Goal: Task Accomplishment & Management: Manage account settings

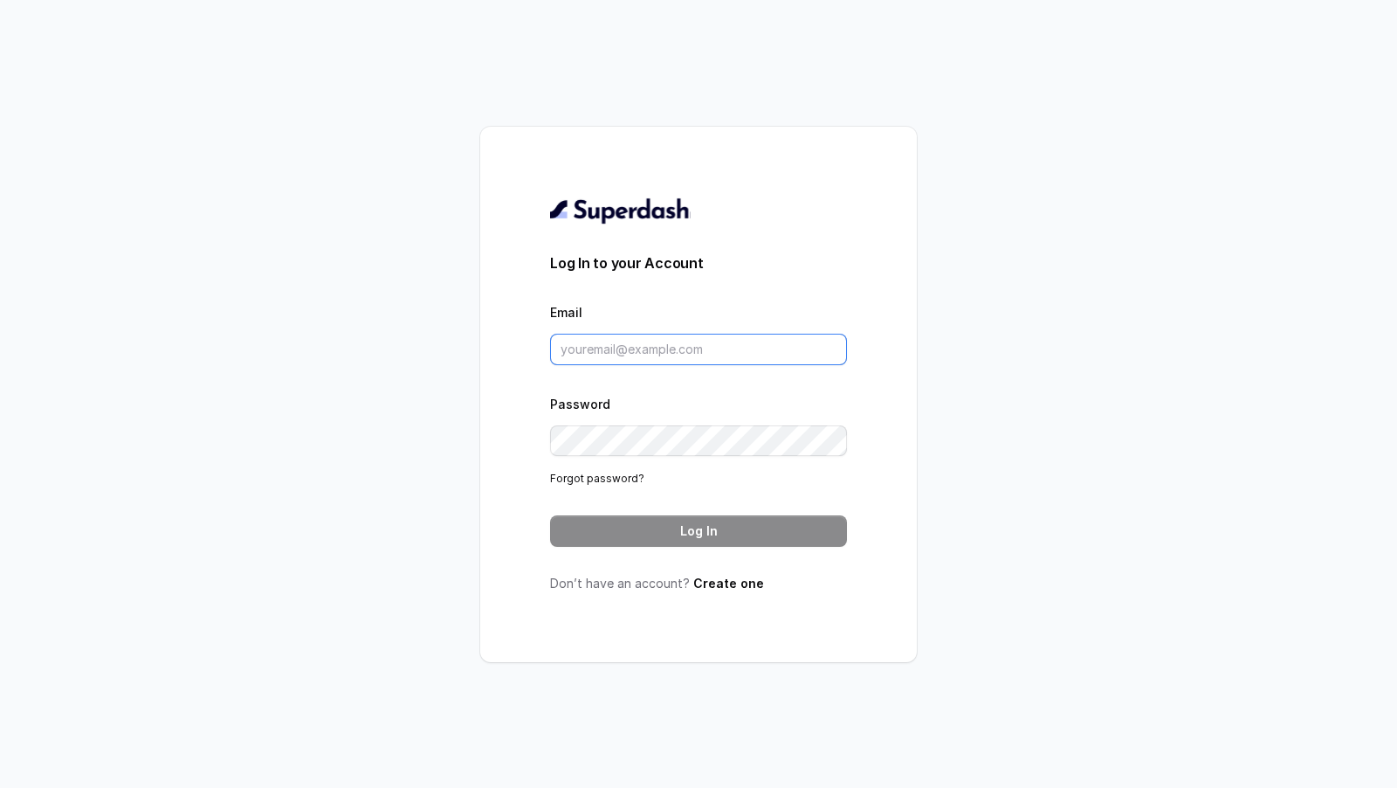
click at [755, 341] on input "Email" at bounding box center [698, 349] width 297 height 31
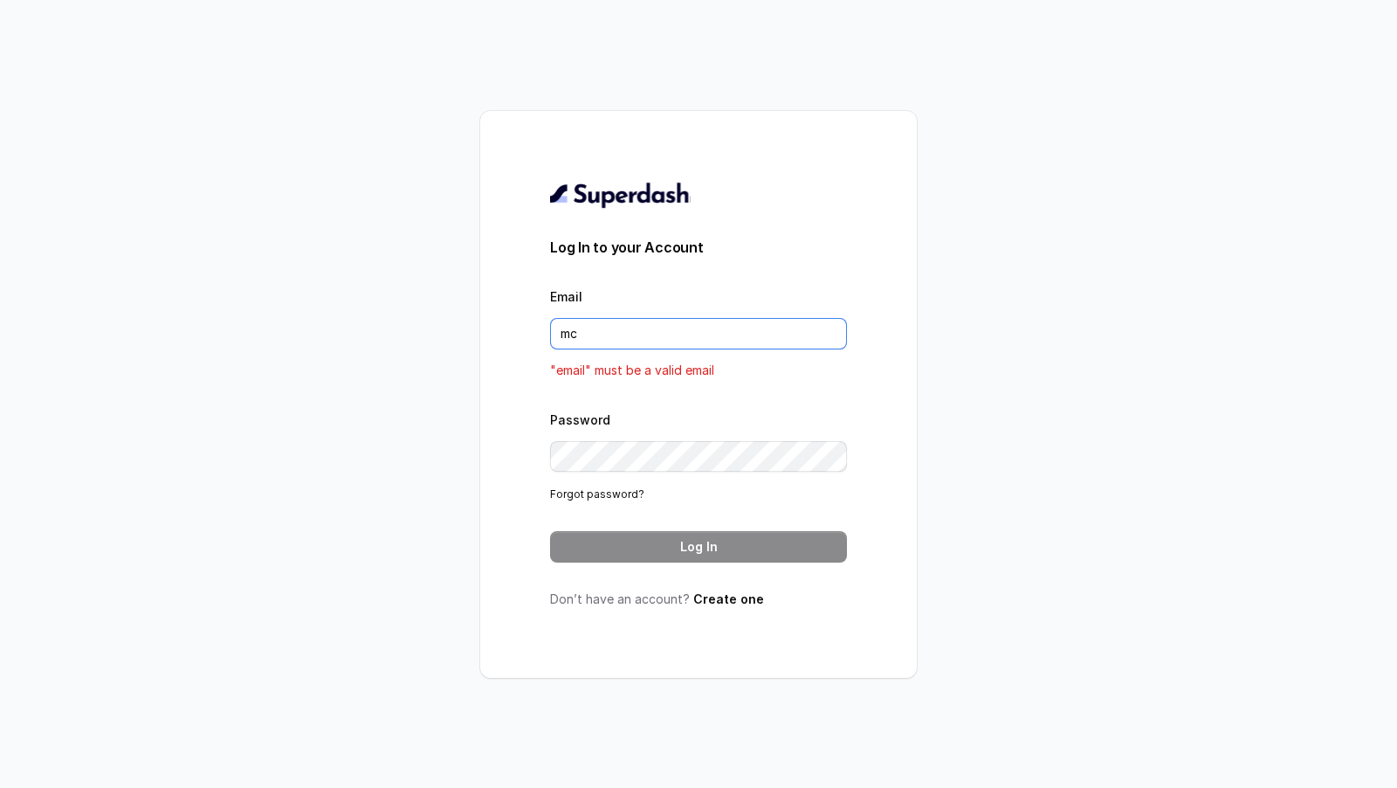
type input "m"
type input "su"
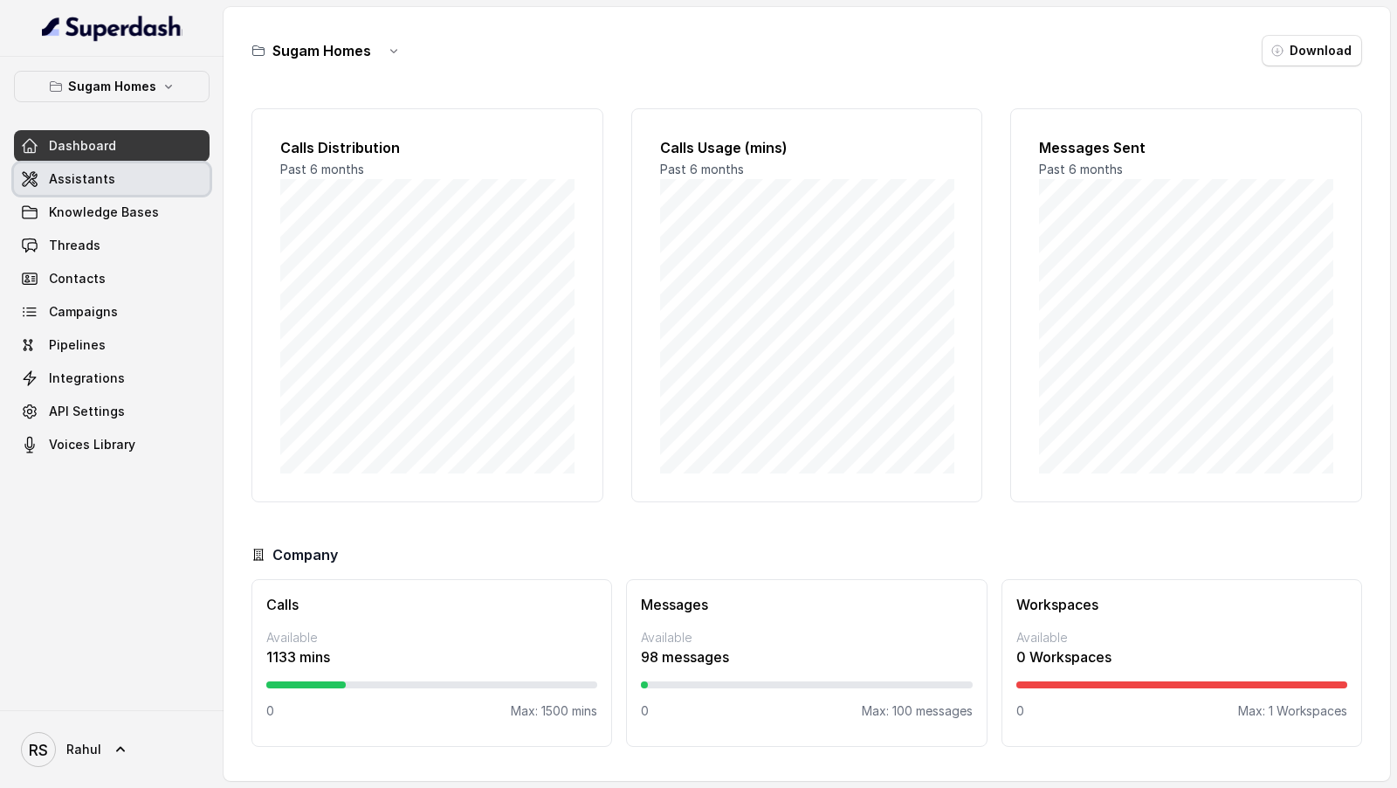
click at [98, 178] on span "Assistants" at bounding box center [82, 178] width 66 height 17
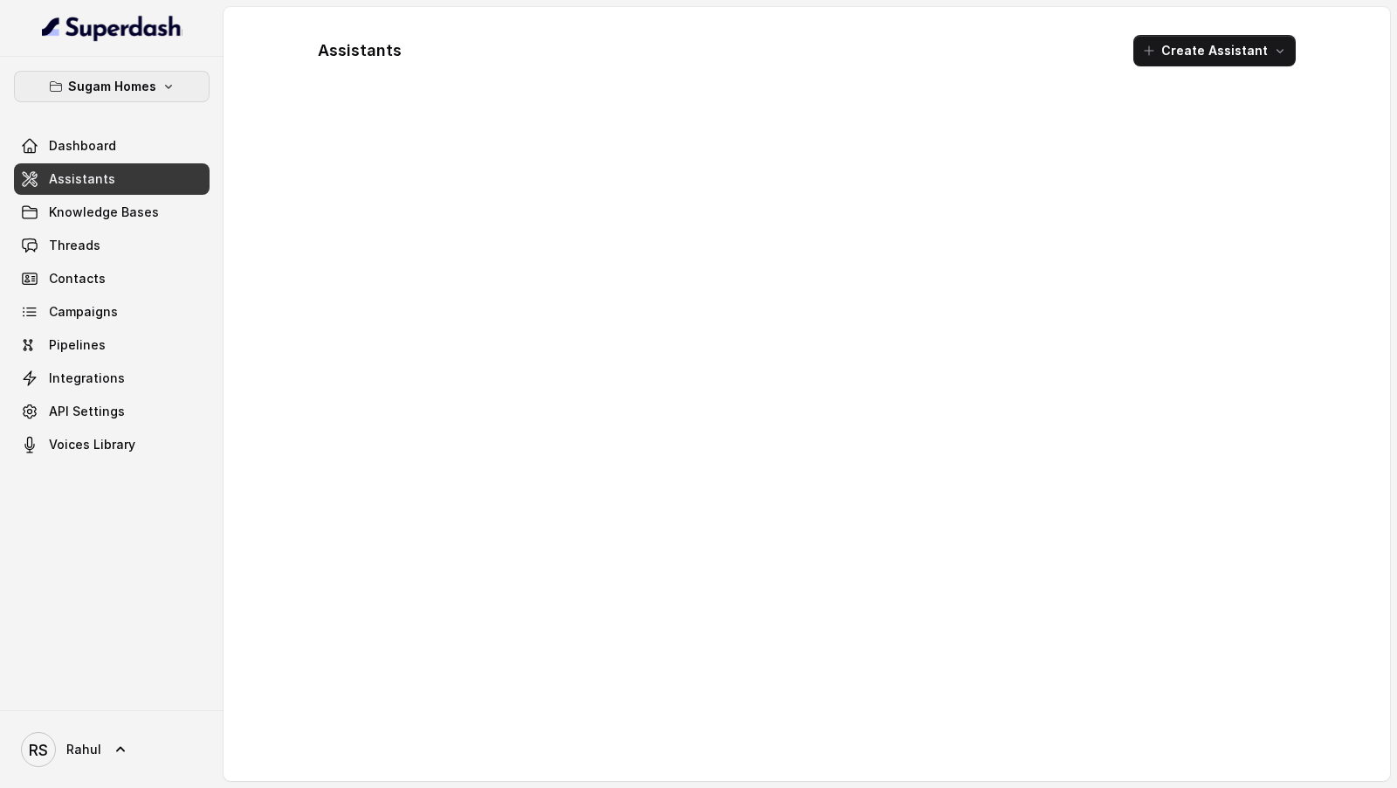
click at [180, 85] on button "Sugam Homes" at bounding box center [112, 86] width 196 height 31
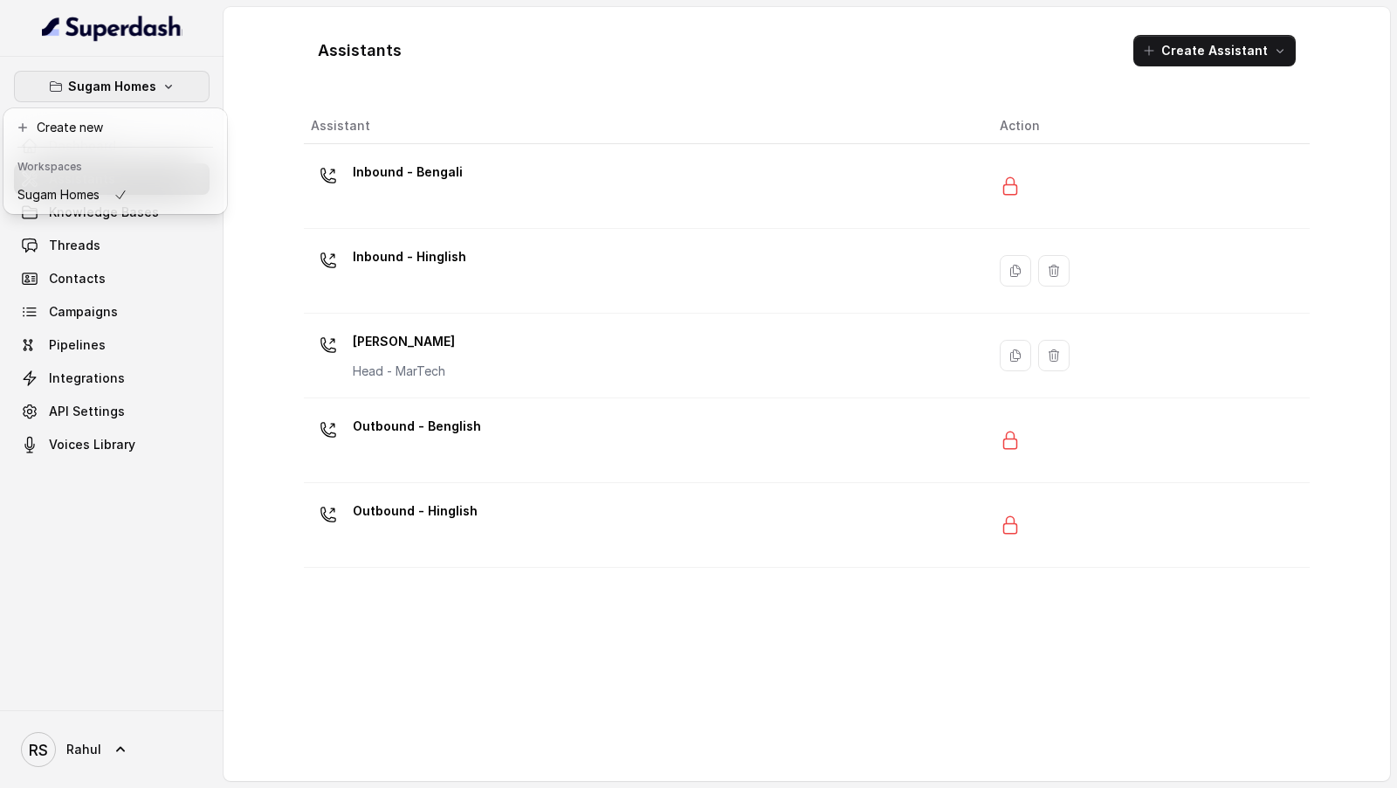
click at [380, 753] on div "Sugam Homes Dashboard Assistants Knowledge Bases Threads Contacts Campaigns Pip…" at bounding box center [698, 394] width 1397 height 788
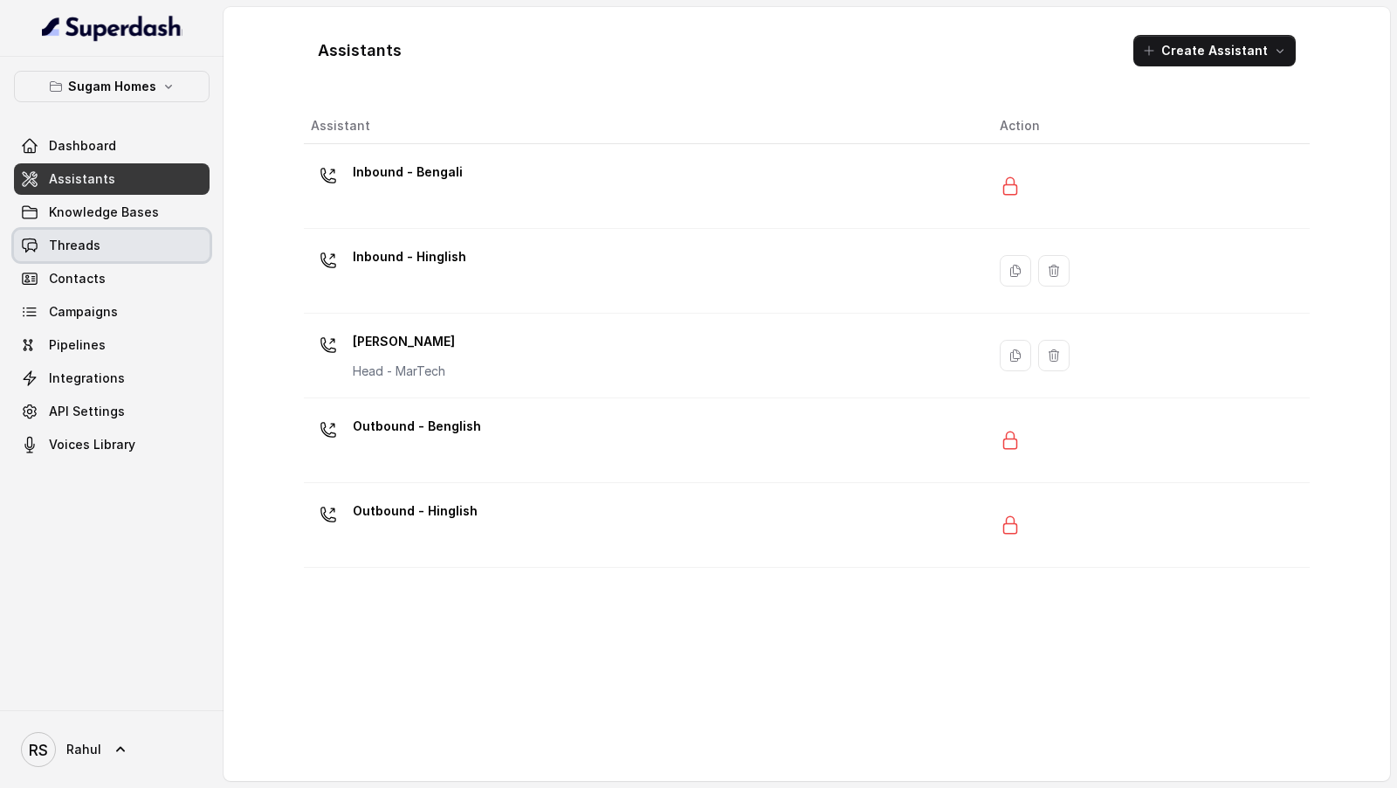
click at [100, 259] on link "Threads" at bounding box center [112, 245] width 196 height 31
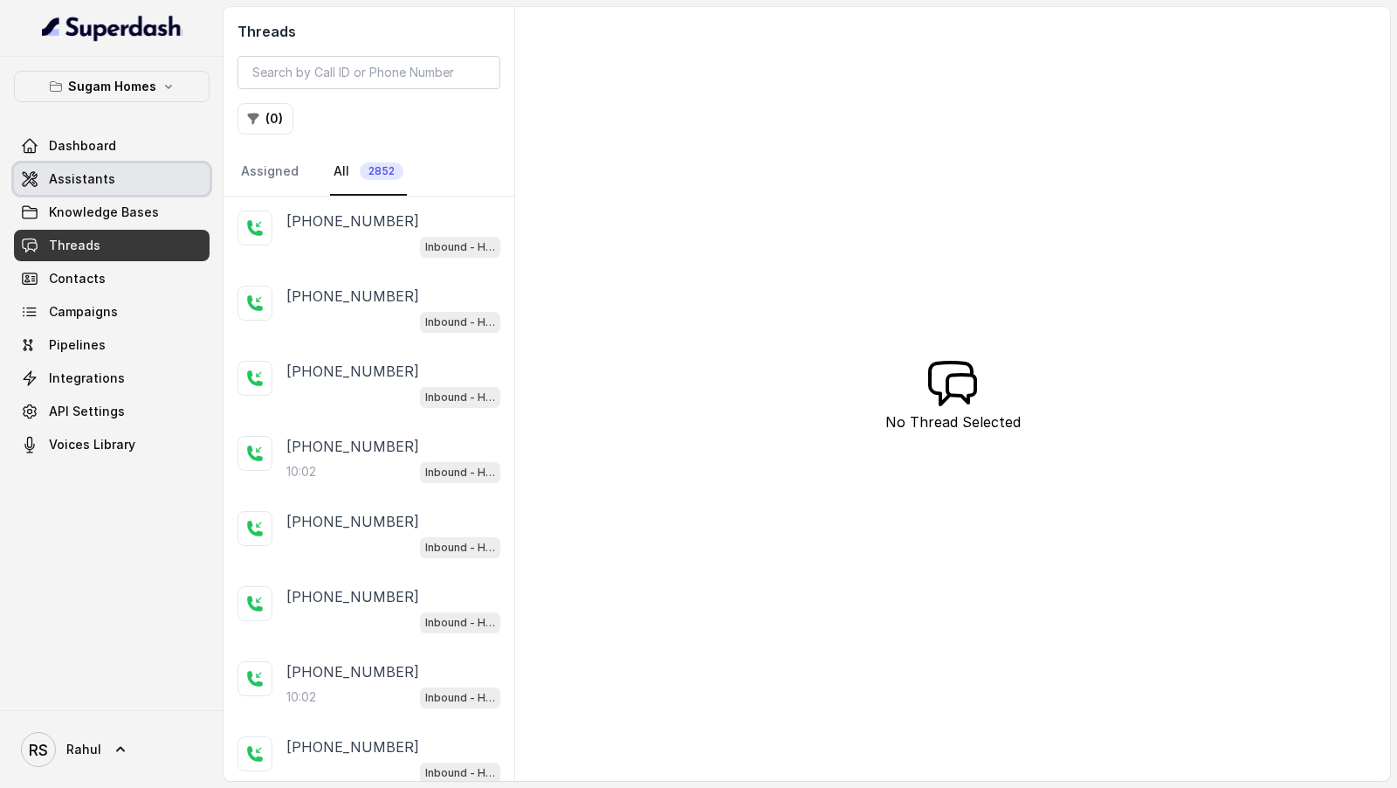
click at [124, 167] on link "Assistants" at bounding box center [112, 178] width 196 height 31
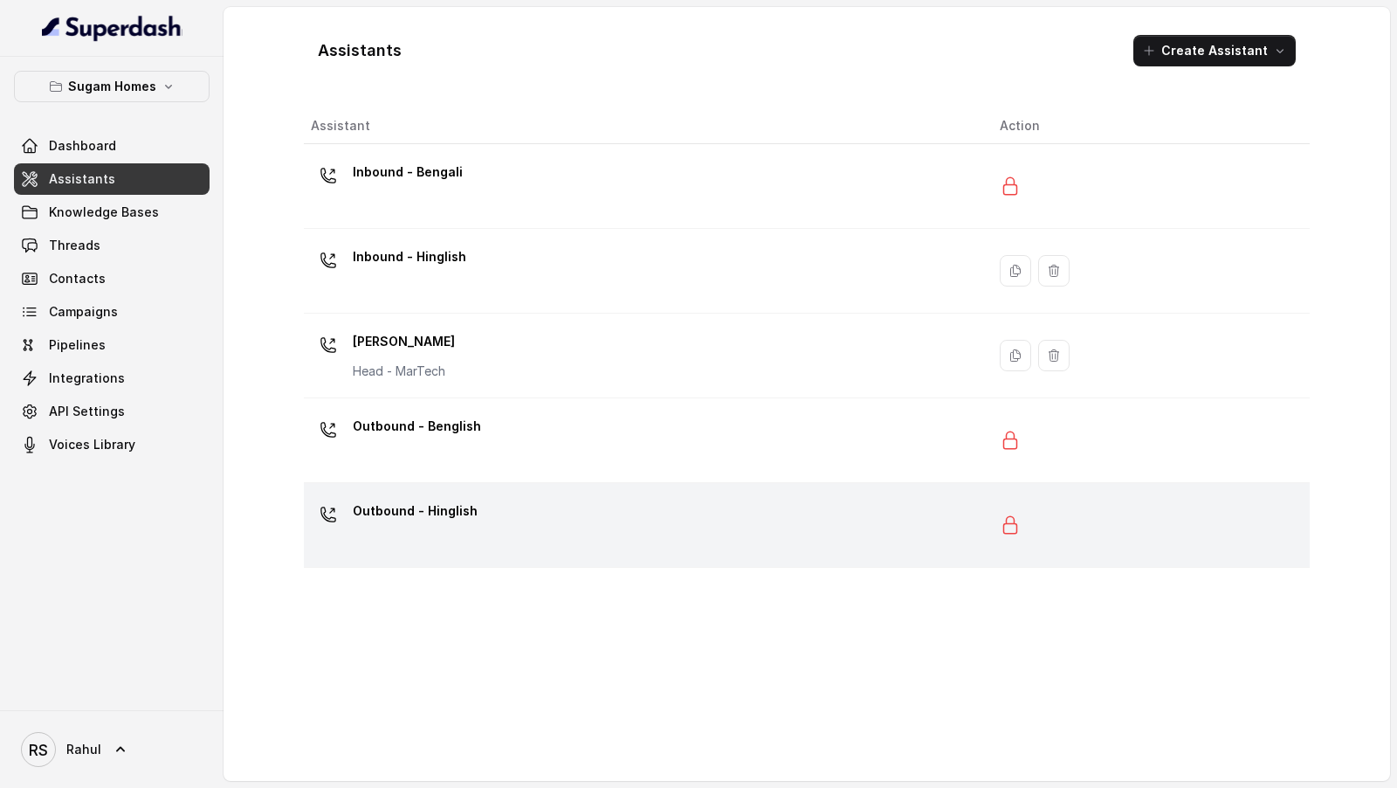
click at [465, 497] on p "Outbound - Hinglish" at bounding box center [415, 511] width 125 height 28
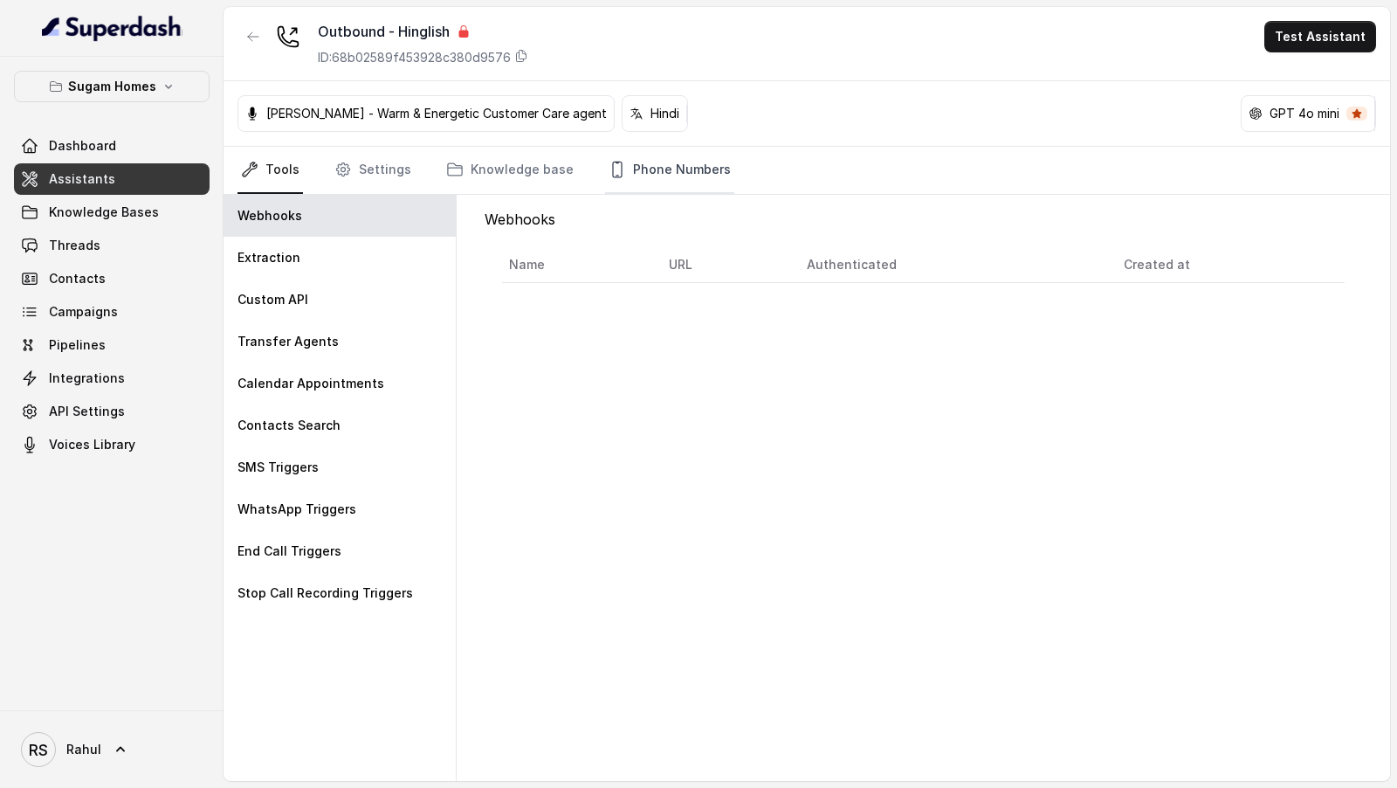
click at [675, 169] on link "Phone Numbers" at bounding box center [669, 170] width 129 height 47
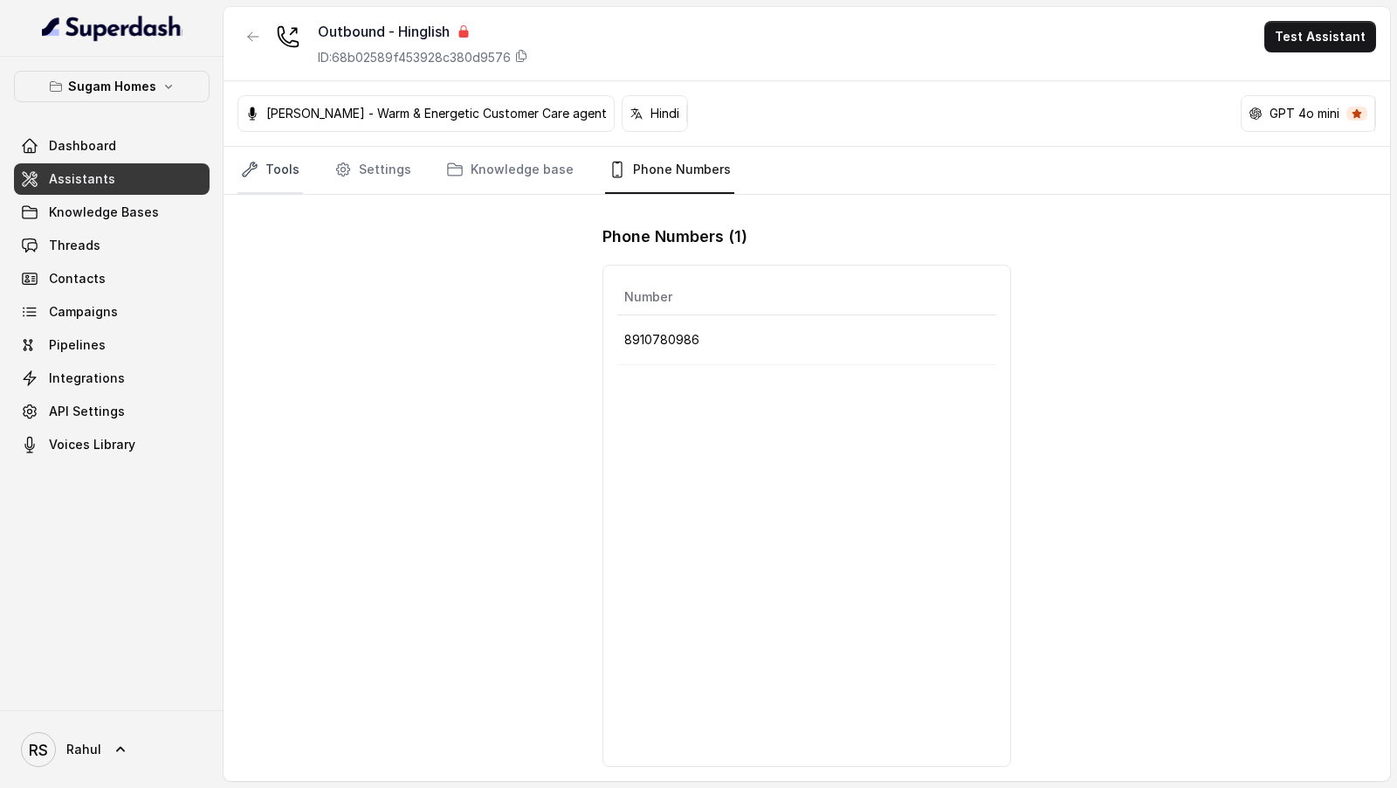
click at [259, 169] on link "Tools" at bounding box center [271, 170] width 66 height 47
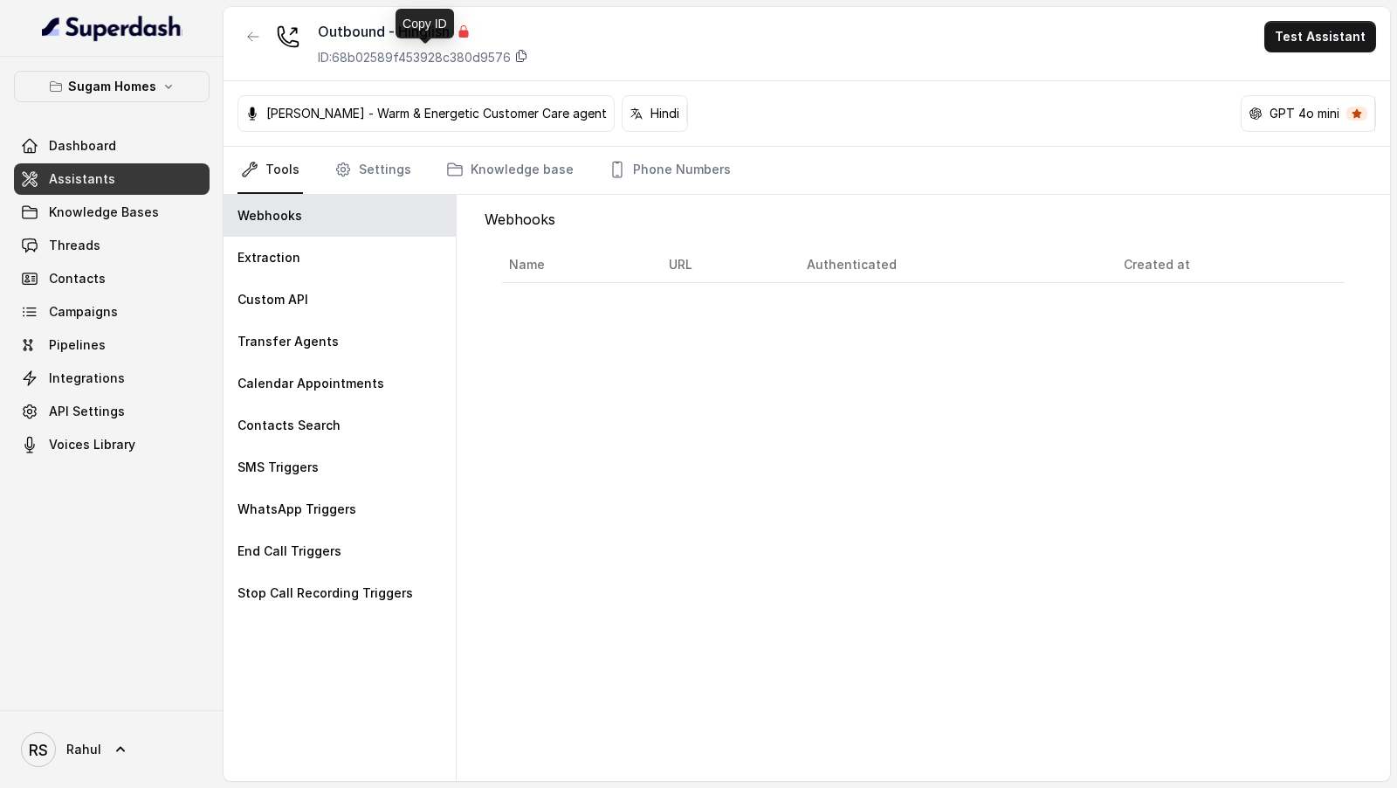
click at [528, 56] on icon at bounding box center [521, 56] width 14 height 14
click at [695, 163] on link "Phone Numbers" at bounding box center [669, 170] width 129 height 47
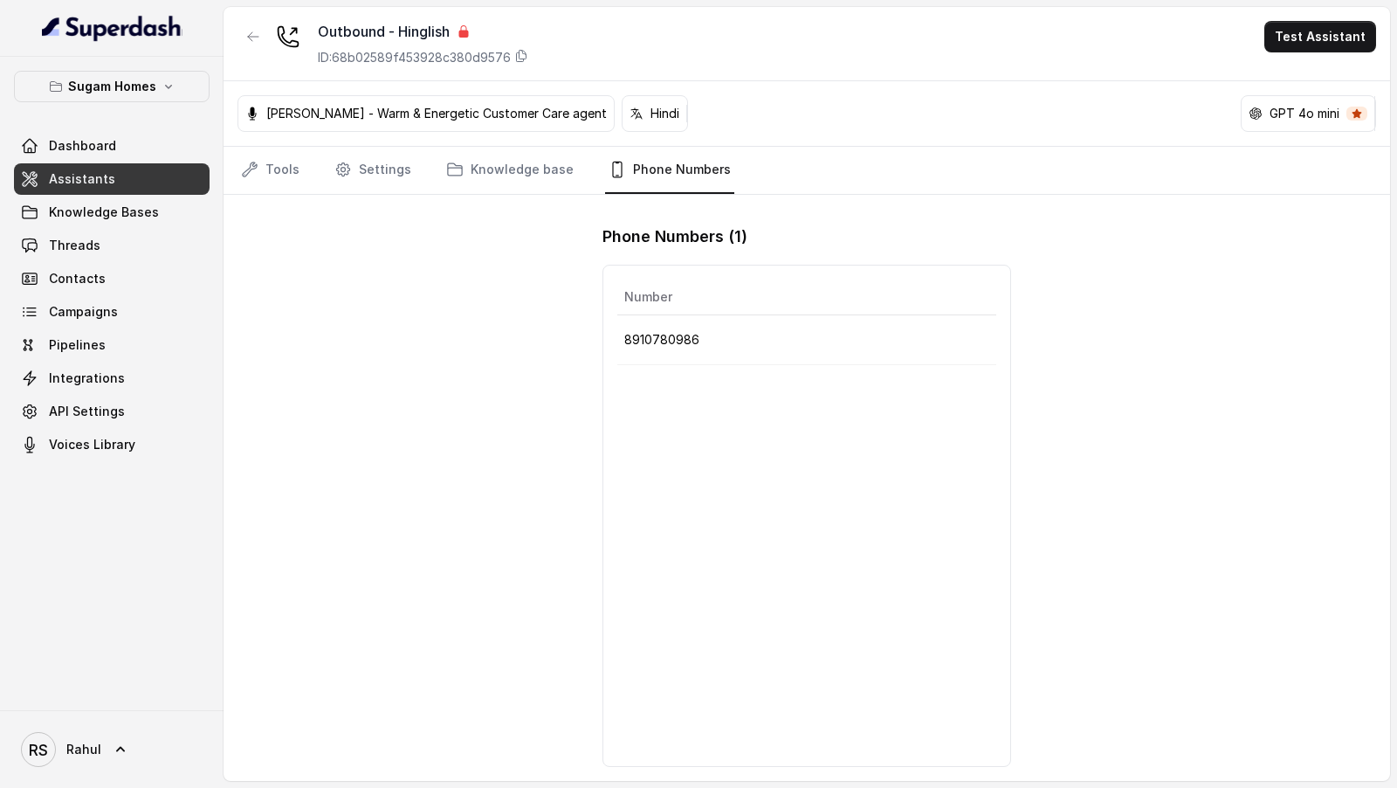
click at [655, 342] on p "8910780986" at bounding box center [806, 339] width 365 height 21
click at [645, 425] on div "Number 8910780986" at bounding box center [807, 516] width 409 height 502
click at [264, 181] on link "Tools" at bounding box center [271, 170] width 66 height 47
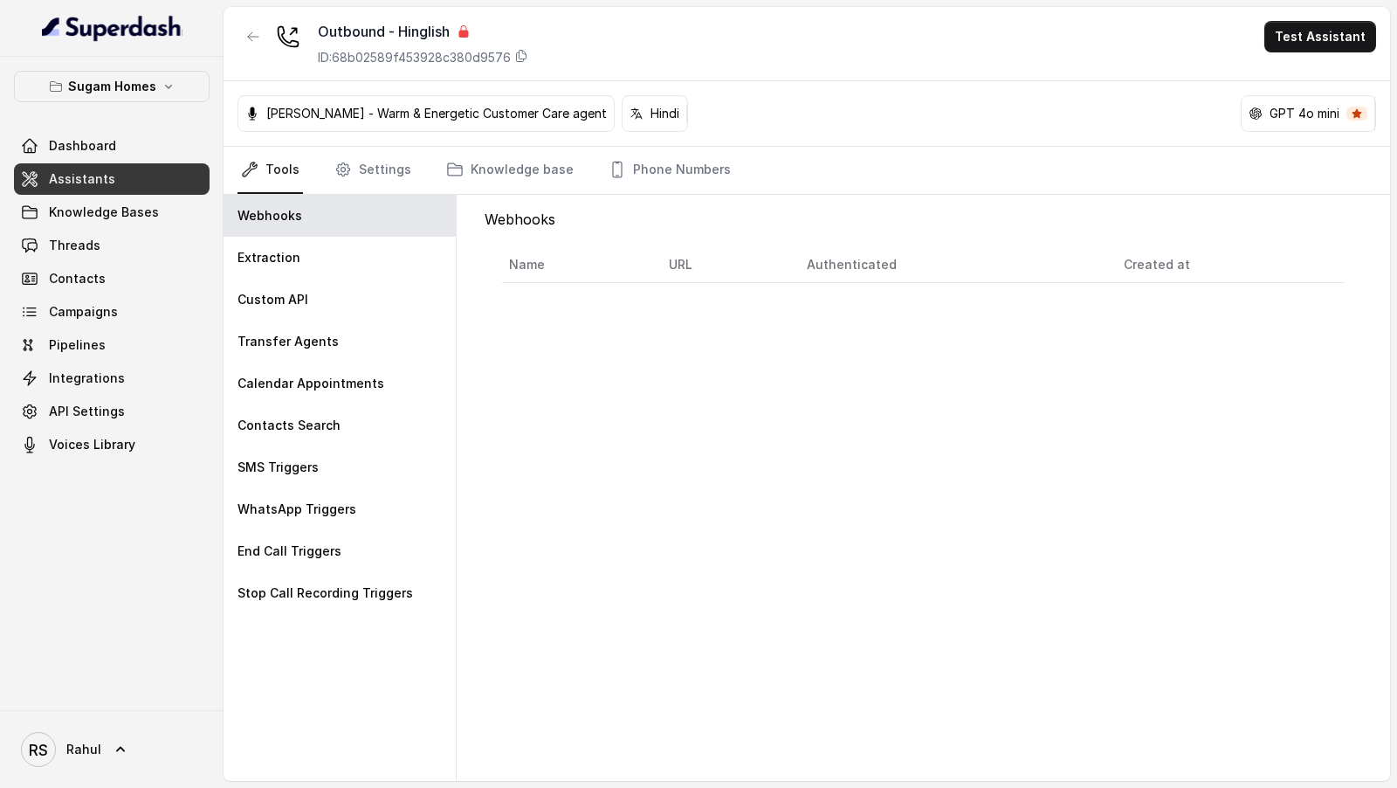
click at [523, 63] on div "ID: 68b02589f453928c380d9576" at bounding box center [423, 57] width 210 height 17
copy div "Outbound - Hinglish"
drag, startPoint x: 314, startPoint y: 31, endPoint x: 460, endPoint y: 31, distance: 145.9
click at [460, 31] on div "Outbound - Hinglish ID: 68b02589f453928c380d9576" at bounding box center [383, 43] width 291 height 45
click at [382, 167] on link "Settings" at bounding box center [373, 170] width 84 height 47
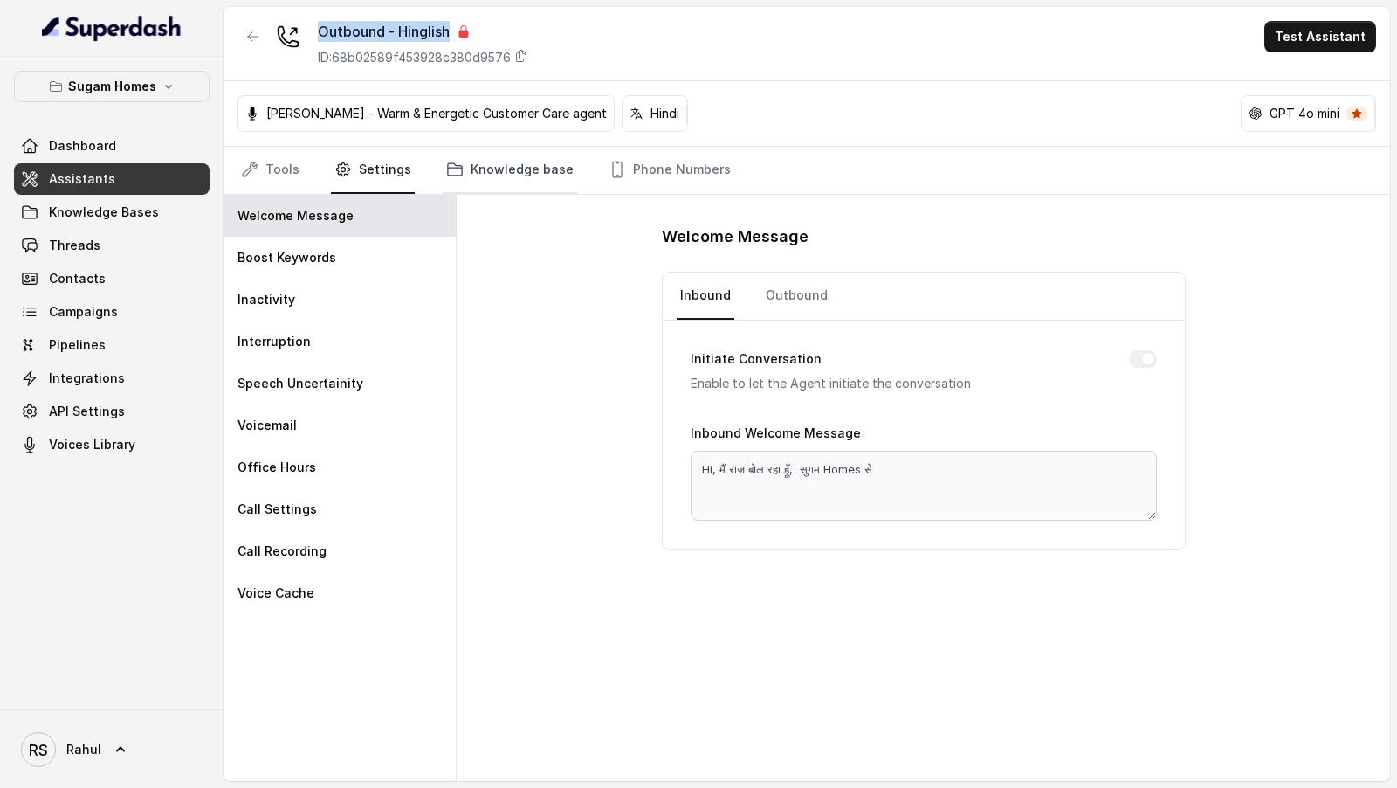
click at [465, 166] on link "Knowledge base" at bounding box center [510, 170] width 135 height 47
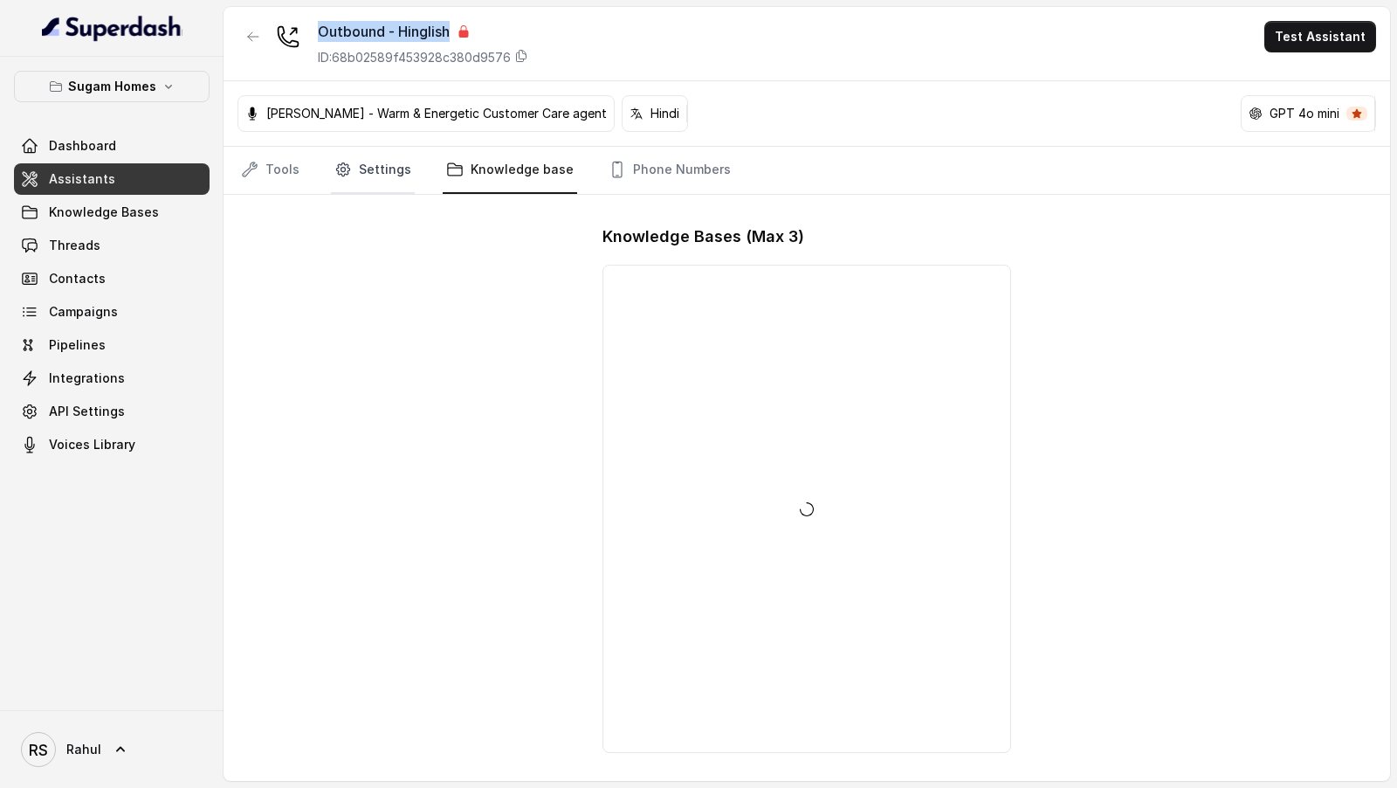
click at [366, 168] on link "Settings" at bounding box center [373, 170] width 84 height 47
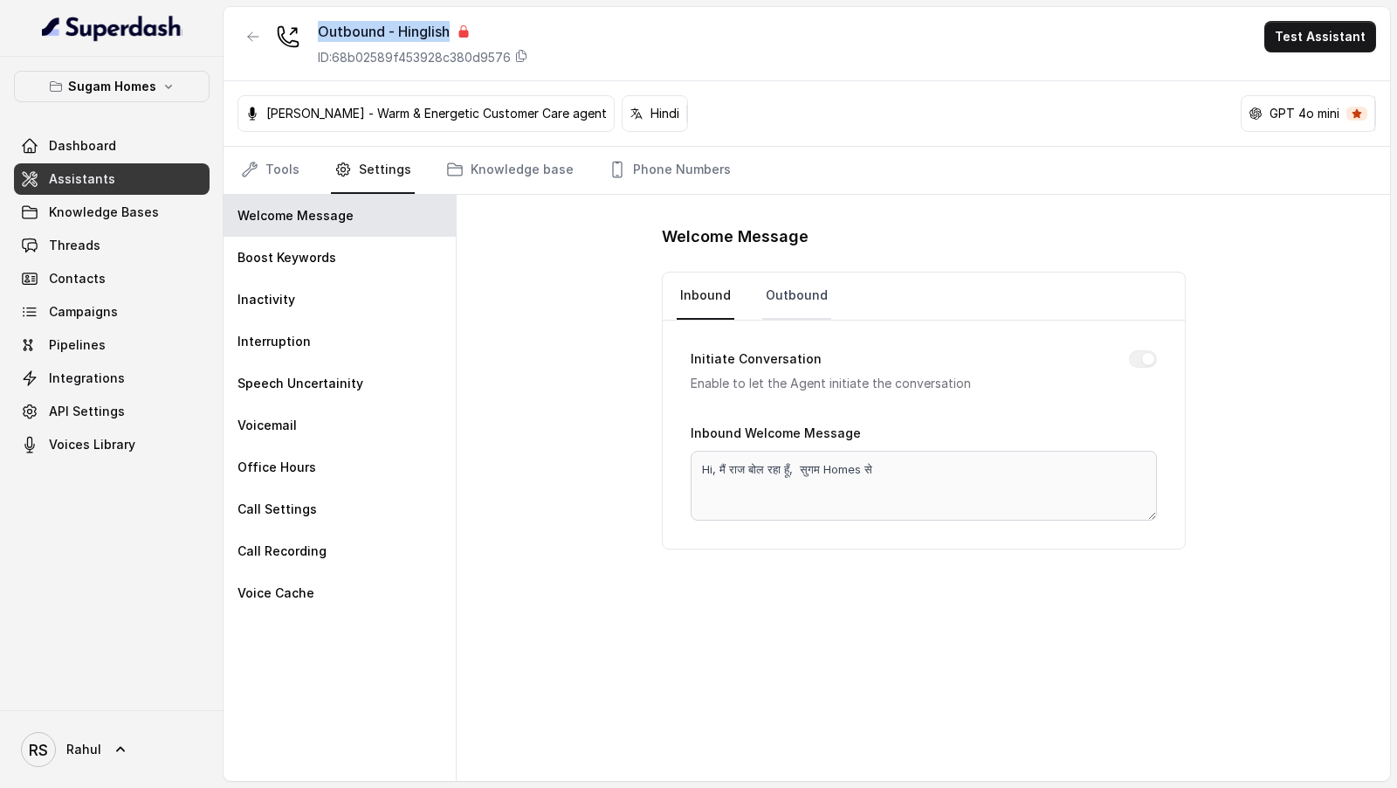
click at [801, 292] on link "Outbound" at bounding box center [796, 295] width 69 height 47
click at [729, 292] on link "Inbound" at bounding box center [706, 295] width 58 height 47
click at [66, 769] on link "RS Rahul" at bounding box center [112, 749] width 196 height 49
click at [131, 700] on div "Logout" at bounding box center [111, 698] width 148 height 21
